Goal: Information Seeking & Learning: Learn about a topic

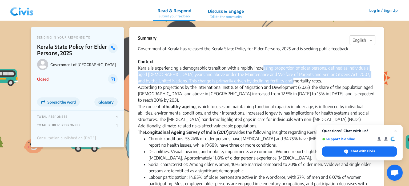
drag, startPoint x: 263, startPoint y: 71, endPoint x: 297, endPoint y: 82, distance: 36.6
click at [297, 82] on div "Government of Kerala has released the Kerala State Policy for Elder Persons, 20…" at bounding box center [257, 90] width 238 height 90
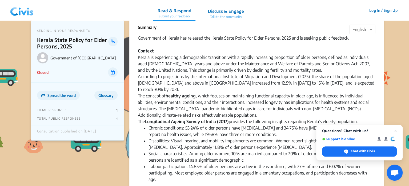
scroll to position [15, 0]
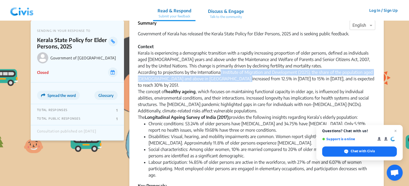
drag, startPoint x: 221, startPoint y: 69, endPoint x: 236, endPoint y: 79, distance: 17.9
click at [236, 79] on div "Government of Kerala has released the Kerala State Policy for Elder Persons, 20…" at bounding box center [257, 75] width 238 height 90
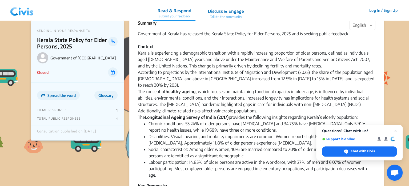
scroll to position [17, 0]
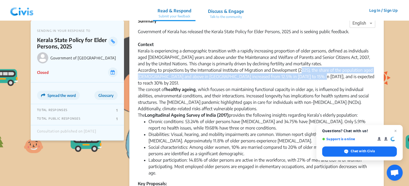
drag, startPoint x: 302, startPoint y: 68, endPoint x: 302, endPoint y: 79, distance: 10.7
click at [302, 79] on div "Government of Kerala has released the Kerala State Policy for Elder Persons, 20…" at bounding box center [257, 73] width 238 height 90
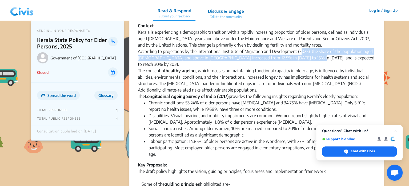
scroll to position [38, 0]
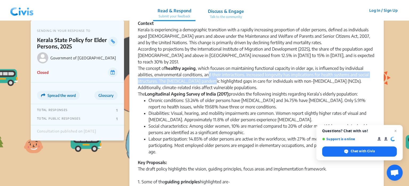
drag, startPoint x: 209, startPoint y: 68, endPoint x: 212, endPoint y: 73, distance: 6.1
click at [212, 73] on div "Government of Kerala has released the Kerala State Policy for Elder Persons, 20…" at bounding box center [257, 52] width 238 height 90
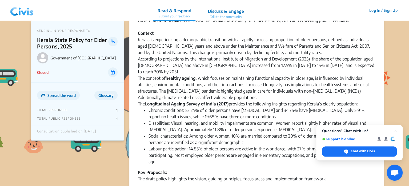
scroll to position [27, 0]
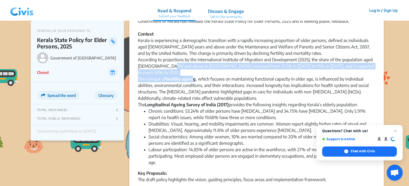
drag, startPoint x: 168, startPoint y: 68, endPoint x: 195, endPoint y: 75, distance: 27.8
click at [195, 75] on div "Government of Kerala has released the Kerala State Policy for Elder Persons, 20…" at bounding box center [257, 63] width 238 height 90
click at [195, 76] on strong "healthy ageing" at bounding box center [181, 78] width 30 height 5
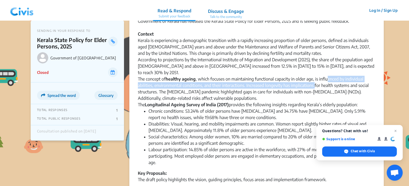
drag, startPoint x: 328, startPoint y: 72, endPoint x: 314, endPoint y: 81, distance: 16.1
click at [314, 81] on div "Government of Kerala has released the Kerala State Policy for Elder Persons, 20…" at bounding box center [257, 63] width 238 height 90
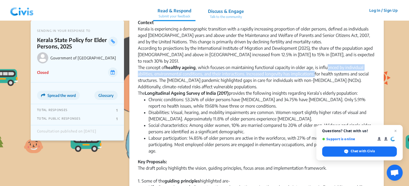
scroll to position [40, 0]
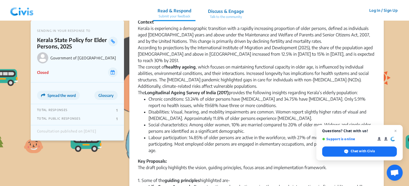
click at [281, 75] on div "Government of Kerala has released the Kerala State Policy for Elder Persons, 20…" at bounding box center [257, 51] width 238 height 90
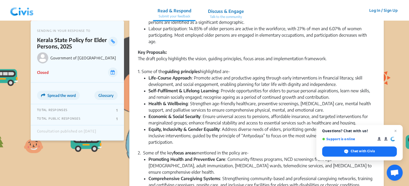
scroll to position [148, 0]
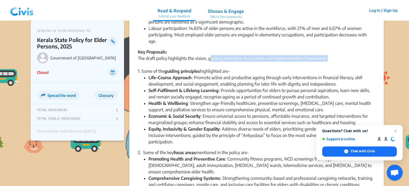
drag, startPoint x: 211, startPoint y: 52, endPoint x: 258, endPoint y: 59, distance: 47.8
click at [258, 59] on div "Key Proposals: The draft policy highlights the vision, guiding principles, focu…" at bounding box center [257, 62] width 238 height 26
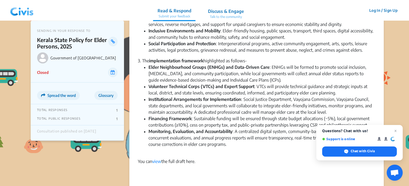
scroll to position [320, 0]
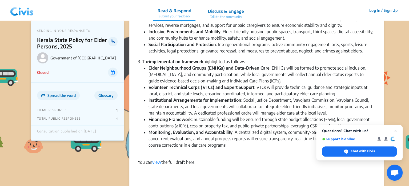
click at [112, 38] on link at bounding box center [112, 42] width 9 height 10
